Goal: Information Seeking & Learning: Learn about a topic

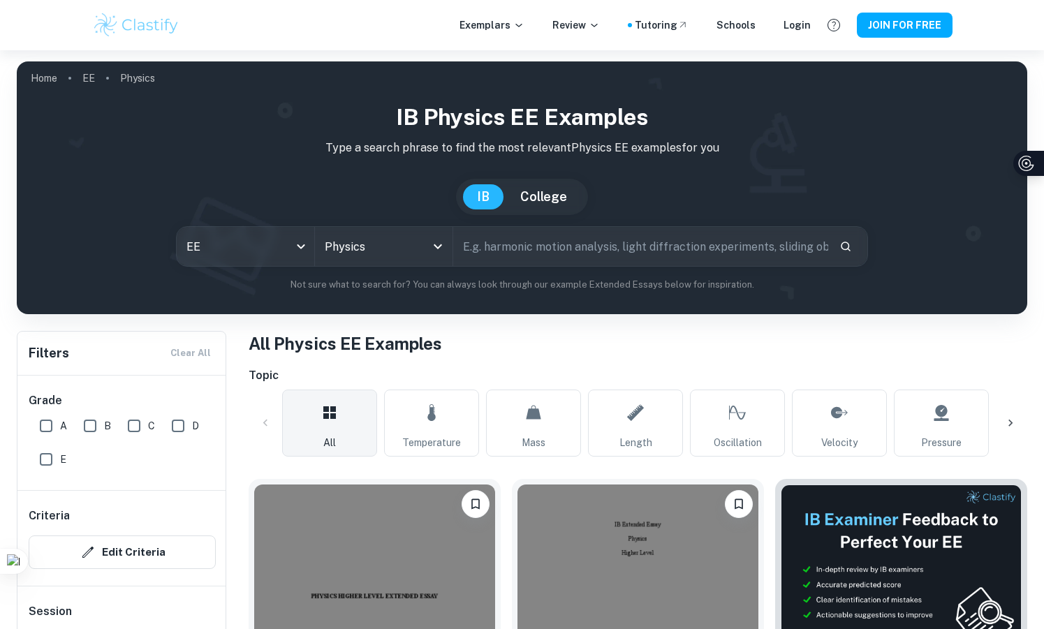
click at [507, 262] on input "text" at bounding box center [640, 246] width 375 height 39
type input "camber"
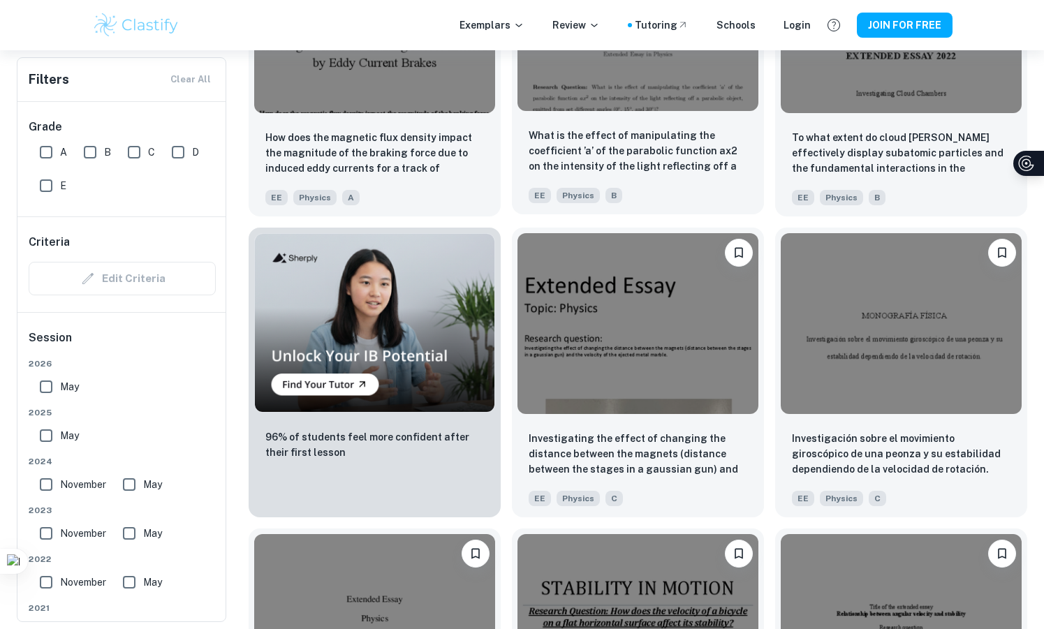
scroll to position [854, 0]
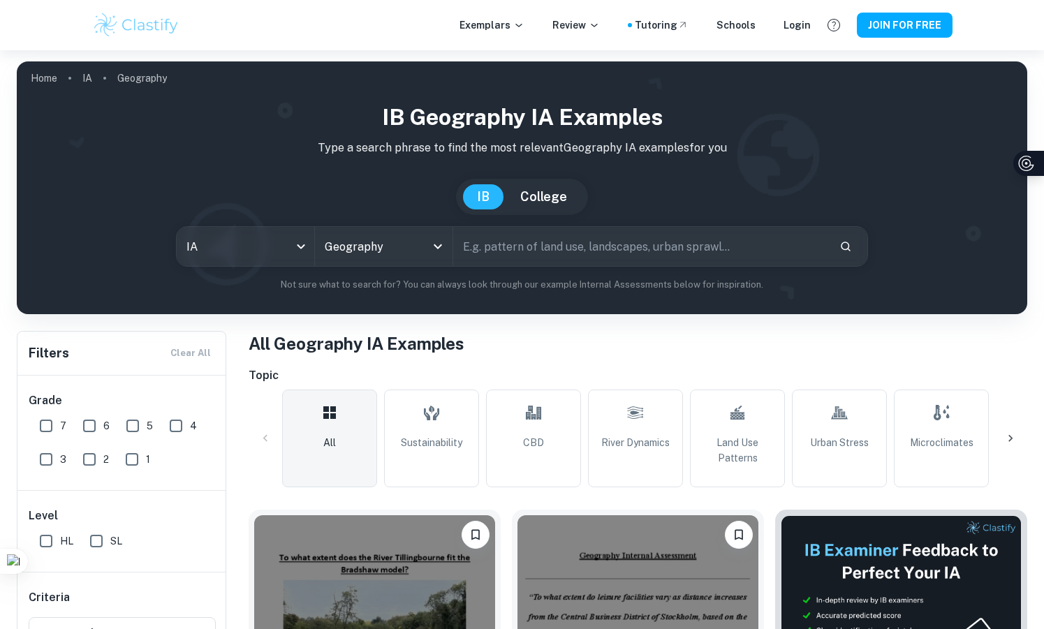
scroll to position [343, 0]
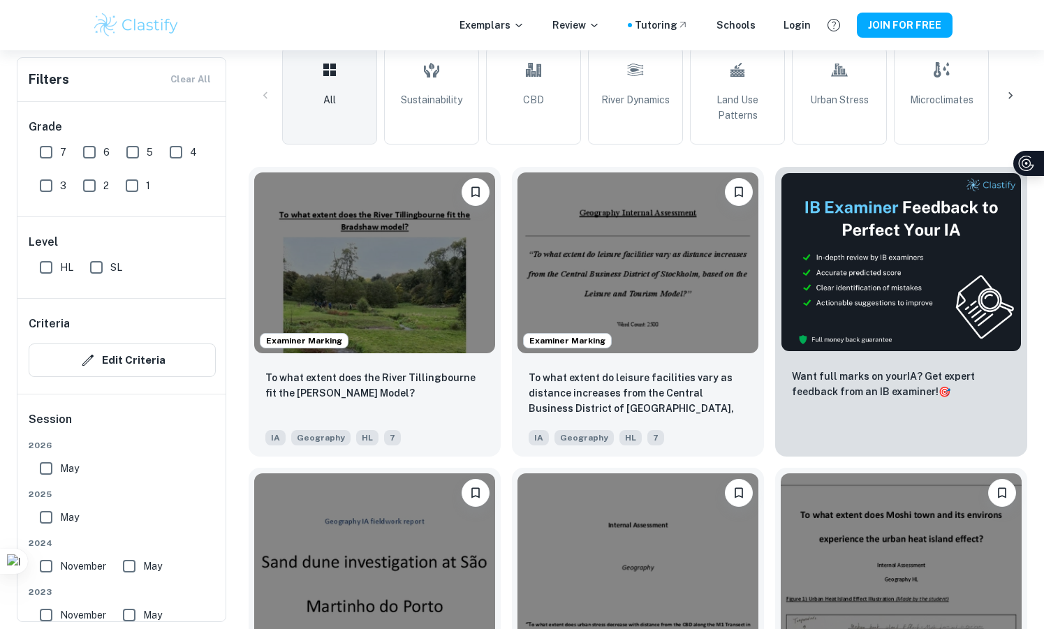
click at [494, 459] on div "Examiner Marking Does the sand dune system in [GEOGRAPHIC_DATA] support the geo…" at bounding box center [368, 607] width 263 height 301
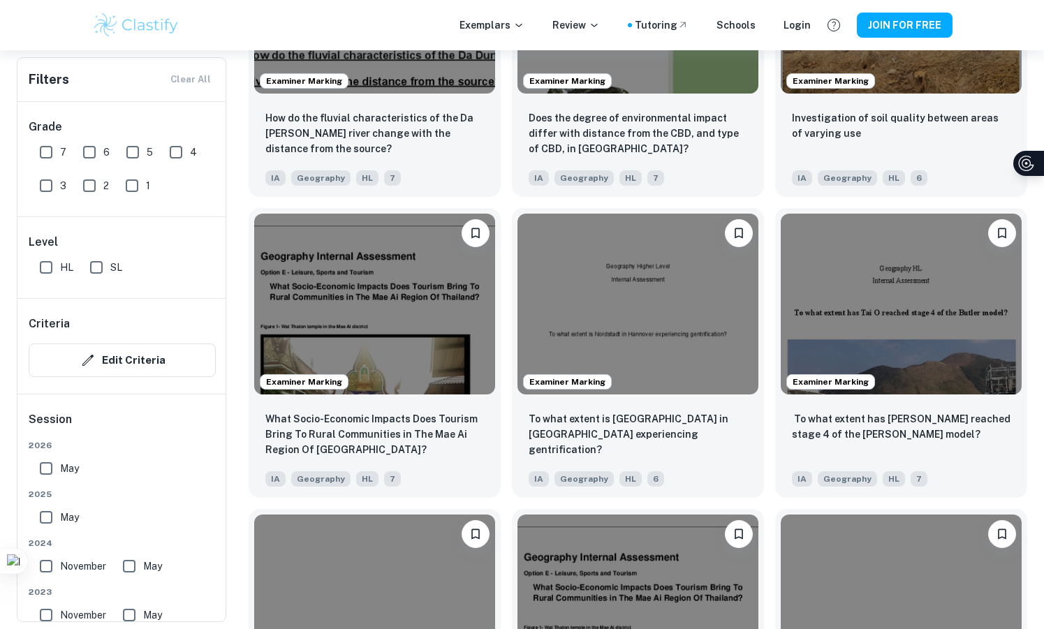
scroll to position [4516, 0]
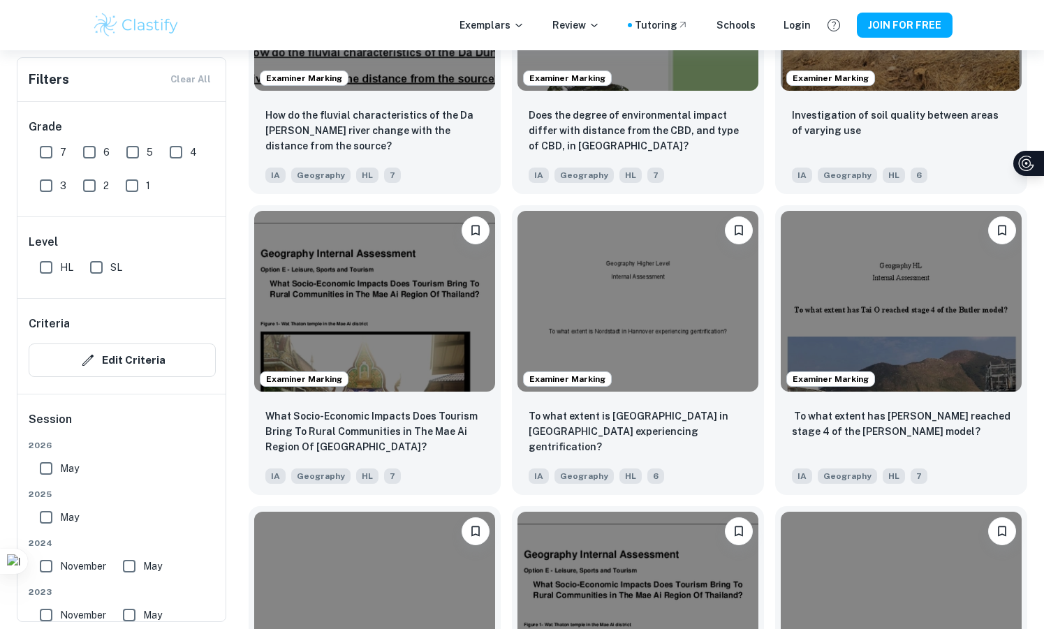
click at [53, 155] on input "7" at bounding box center [46, 152] width 28 height 28
checkbox input "true"
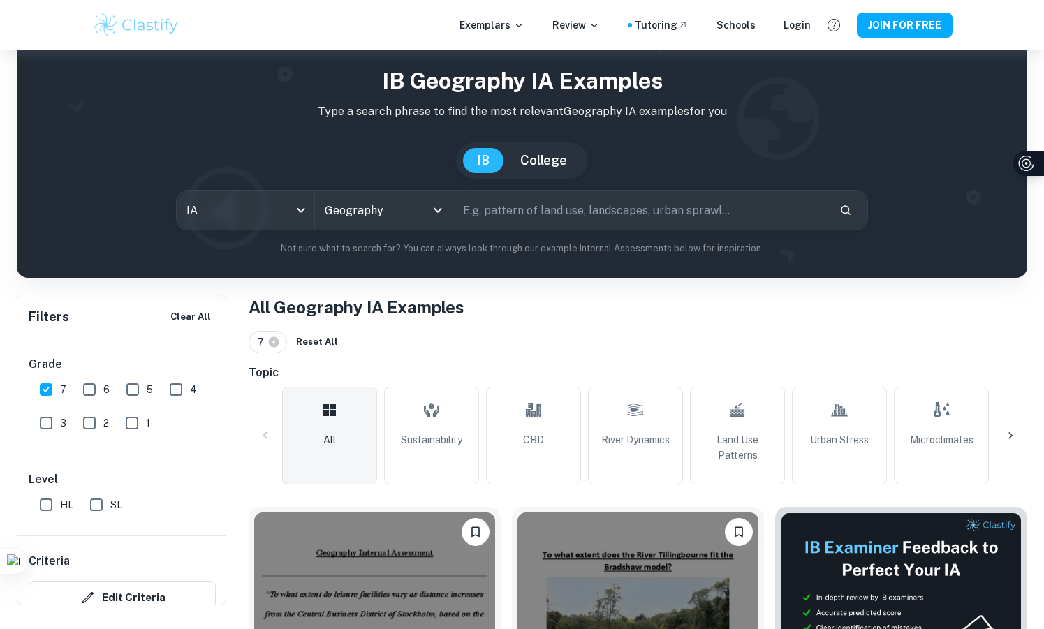
scroll to position [0, 0]
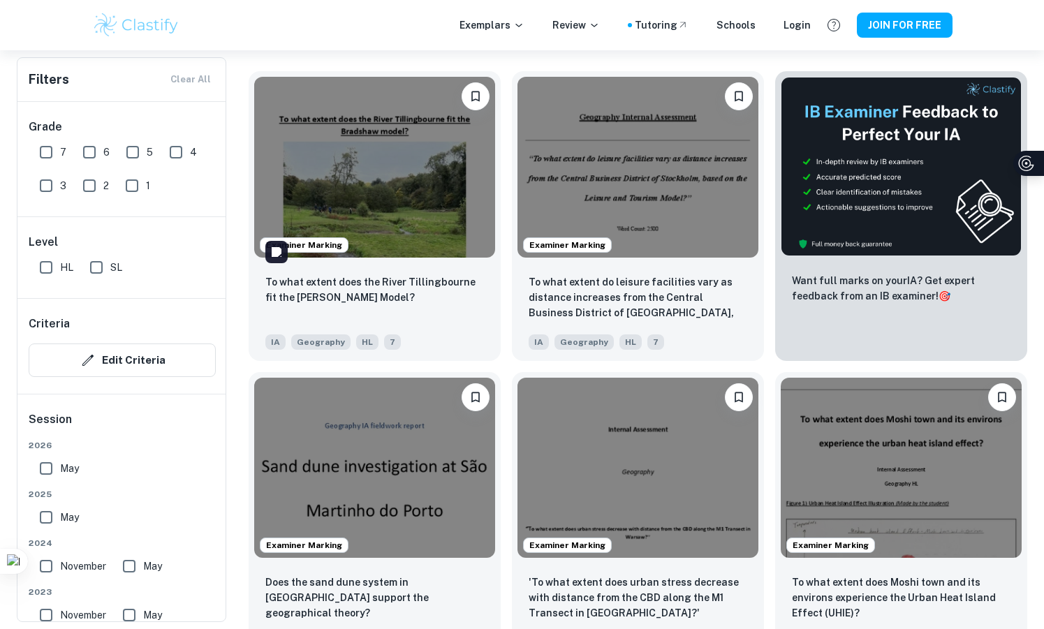
scroll to position [557, 0]
